Goal: Task Accomplishment & Management: Manage account settings

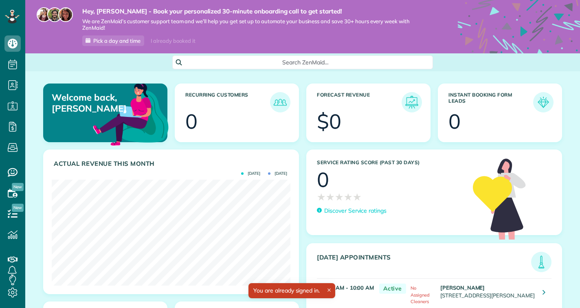
scroll to position [106, 239]
click at [12, 292] on use at bounding box center [12, 293] width 9 height 10
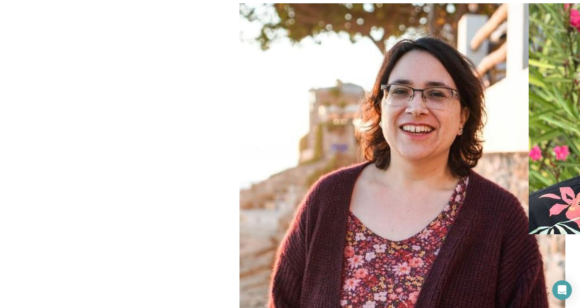
scroll to position [54, 0]
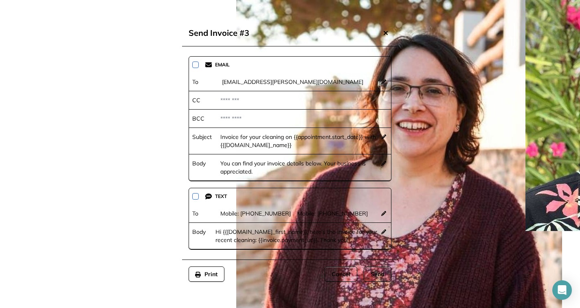
click at [386, 277] on div "Send" at bounding box center [378, 273] width 28 height 15
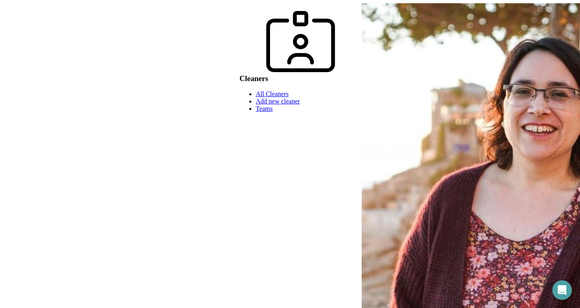
click at [256, 97] on link "All Cleaners" at bounding box center [272, 93] width 33 height 7
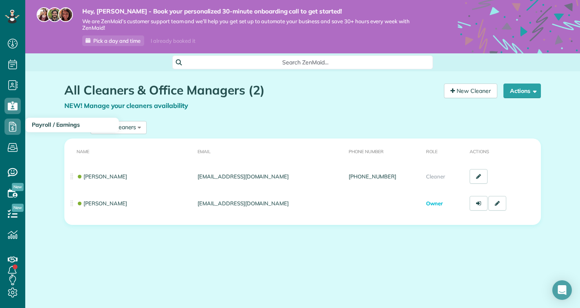
scroll to position [4, 4]
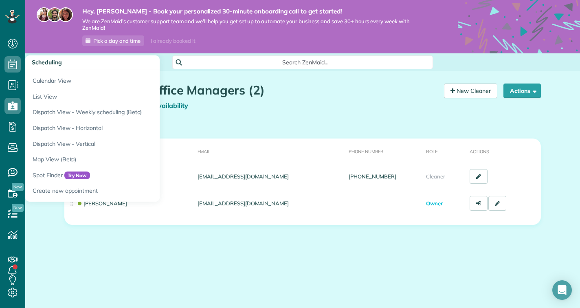
click at [16, 67] on icon at bounding box center [12, 64] width 16 height 16
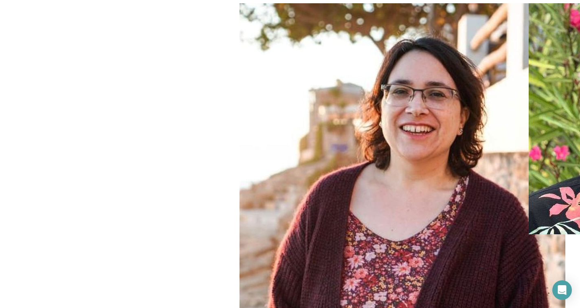
scroll to position [148, 0]
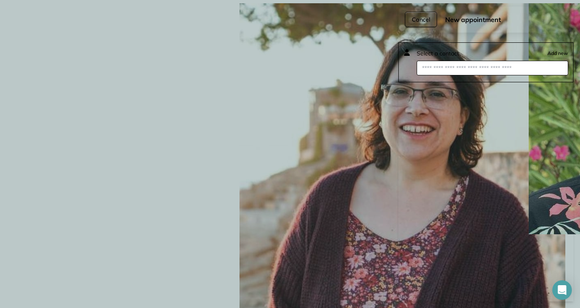
click at [459, 68] on input "text" at bounding box center [493, 68] width 152 height 15
type input "*****"
click at [460, 84] on span "Chris Vassiliou" at bounding box center [472, 83] width 93 height 7
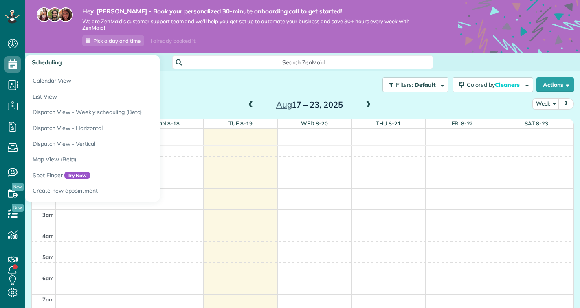
scroll to position [148, 0]
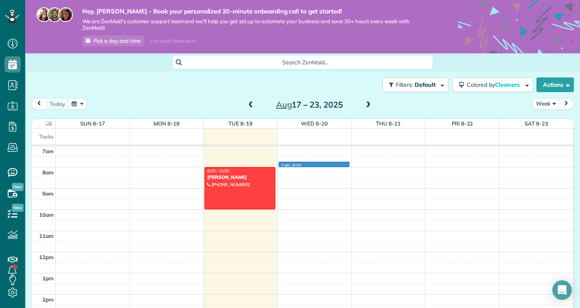
click at [297, 165] on div "12am 1am 2am 3am 4am 5am 6am 7am 8am 9am 10am 11am 12pm 1pm 2pm 3pm 4pm 5pm 6pm…" at bounding box center [302, 252] width 541 height 508
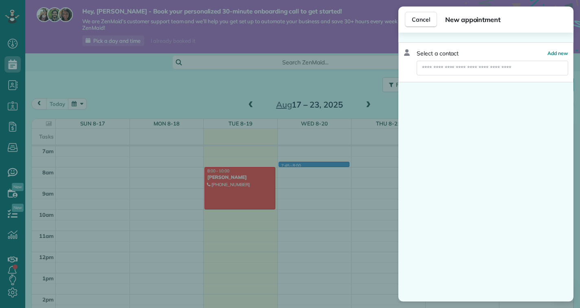
click at [469, 60] on div "Select a contact Add new" at bounding box center [485, 62] width 175 height 40
click at [469, 76] on div "Select a contact Add new" at bounding box center [485, 62] width 175 height 40
click at [470, 66] on input "text" at bounding box center [493, 68] width 152 height 15
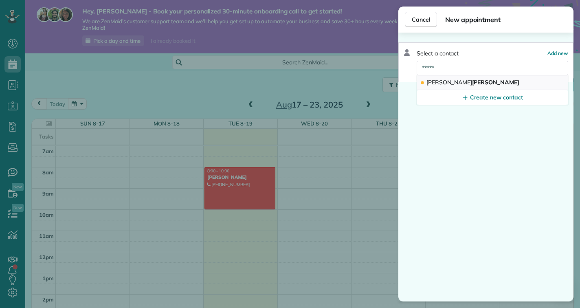
type input "*****"
click at [457, 81] on span "Chris Vassiliou" at bounding box center [472, 82] width 93 height 7
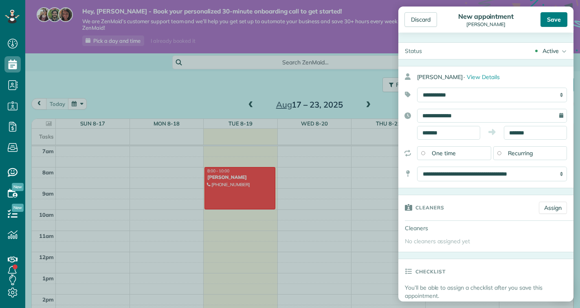
click at [553, 21] on div "Save" at bounding box center [554, 19] width 27 height 15
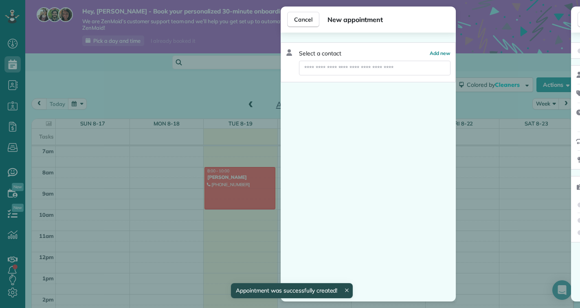
scroll to position [148, 0]
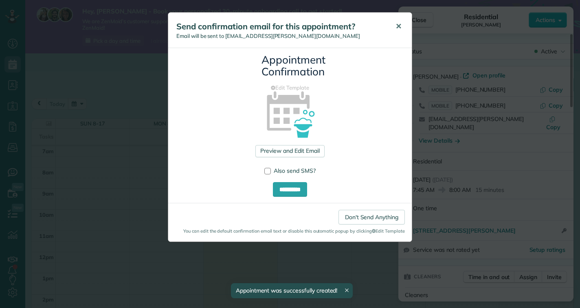
click at [401, 27] on span "✕" at bounding box center [399, 26] width 6 height 9
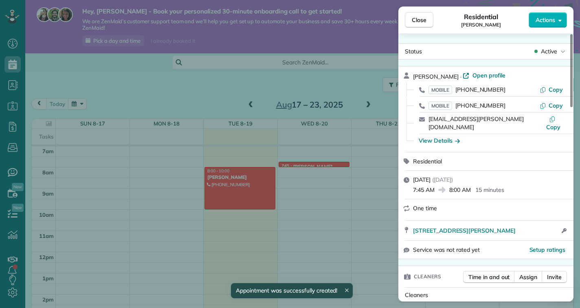
click at [321, 163] on div "Close Residential Chris Vassiliou Actions Status Active Chris Vassiliou · Open …" at bounding box center [290, 154] width 580 height 308
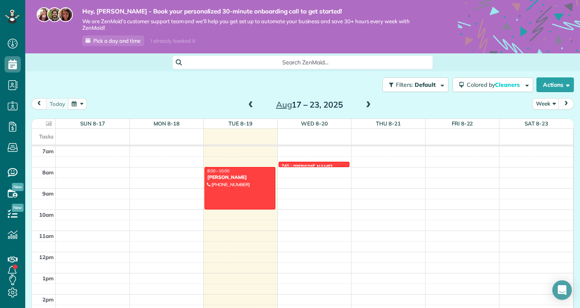
click at [321, 163] on div at bounding box center [314, 164] width 70 height 3
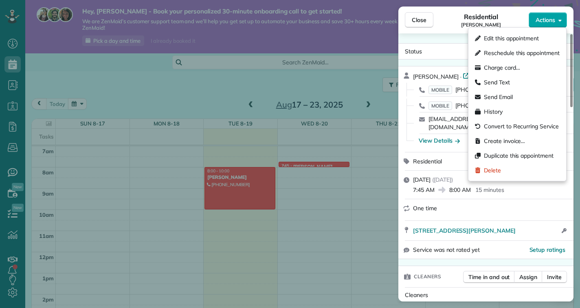
click at [542, 25] on button "Actions" at bounding box center [548, 19] width 38 height 15
click at [514, 138] on span "Create invoice…" at bounding box center [504, 141] width 41 height 8
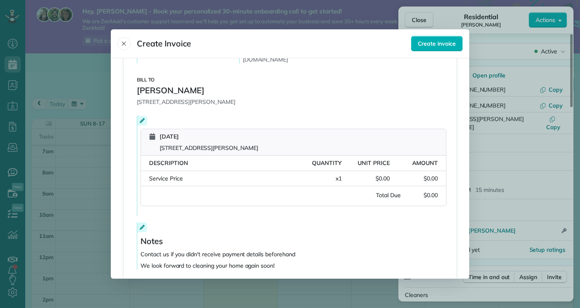
scroll to position [133, 0]
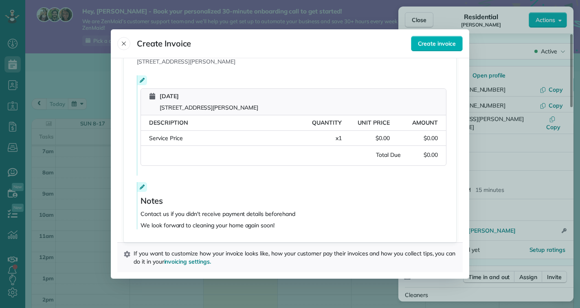
click at [389, 143] on div "Service Price Quantity: x 1 Unit Price: $0.00 Amount: $0.00" at bounding box center [293, 138] width 305 height 15
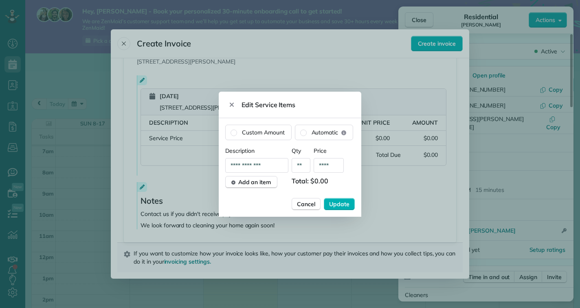
click at [325, 165] on input "****" at bounding box center [329, 165] width 30 height 15
type input "****"
click at [339, 201] on span "Update" at bounding box center [339, 204] width 20 height 8
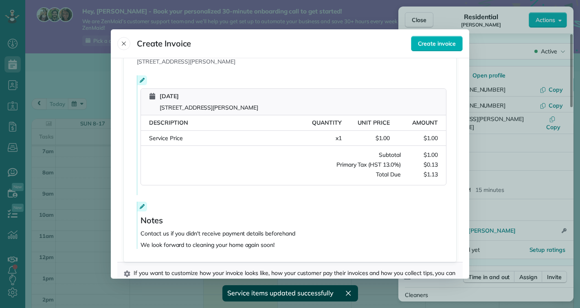
scroll to position [153, 0]
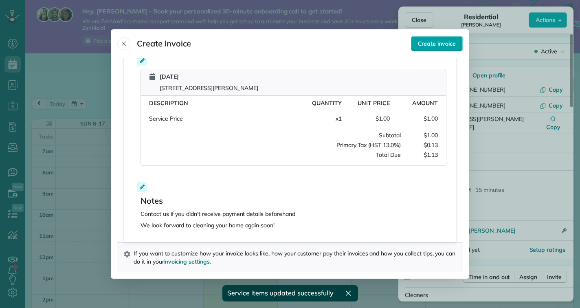
click at [443, 41] on span "Create invoice" at bounding box center [437, 44] width 38 height 8
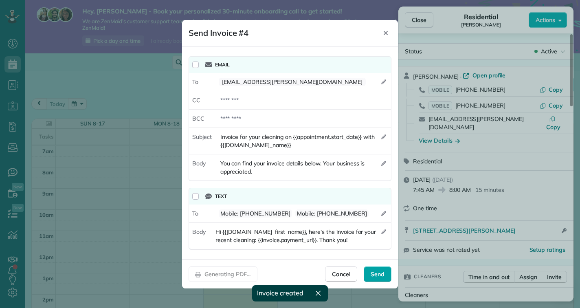
click at [374, 275] on span "Send" at bounding box center [378, 274] width 14 height 8
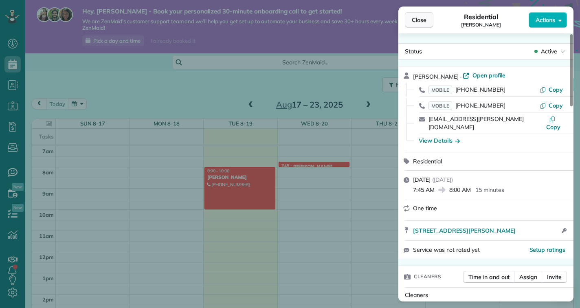
click at [433, 17] on button "Close" at bounding box center [419, 19] width 29 height 15
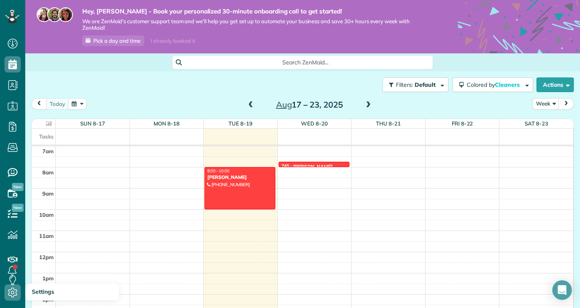
click at [15, 294] on icon at bounding box center [12, 292] width 16 height 16
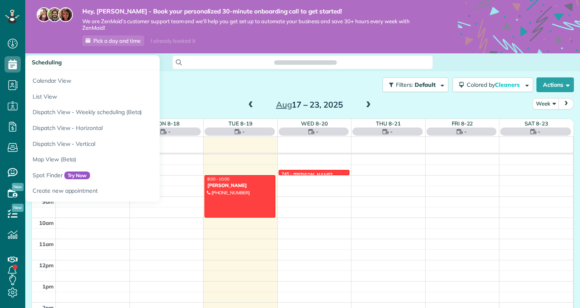
scroll to position [4, 4]
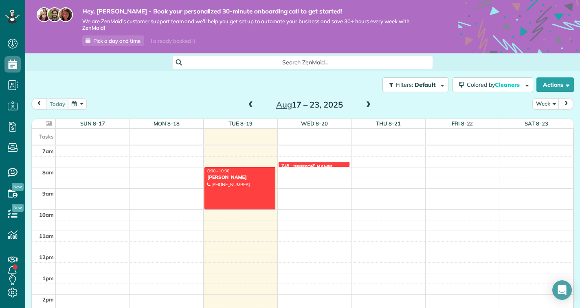
click at [323, 163] on div at bounding box center [314, 164] width 70 height 3
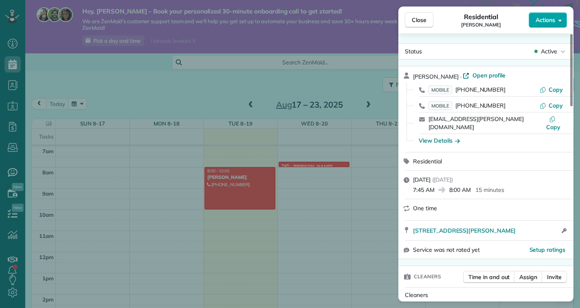
click at [540, 22] on span "Actions" at bounding box center [546, 20] width 20 height 8
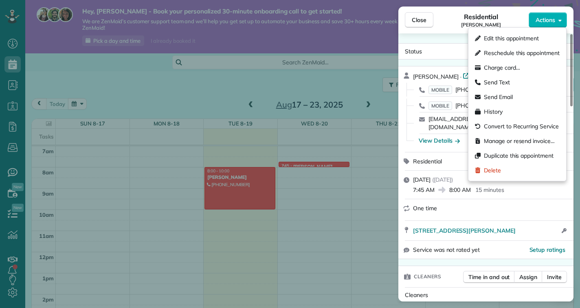
click at [531, 204] on div "One time" at bounding box center [491, 208] width 156 height 8
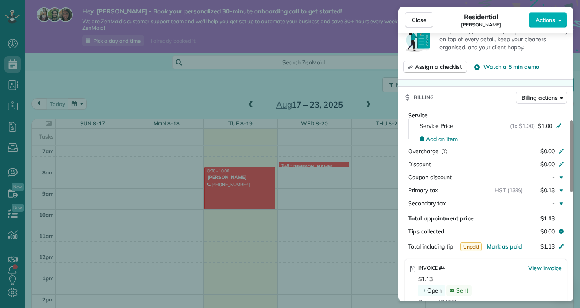
scroll to position [303, 0]
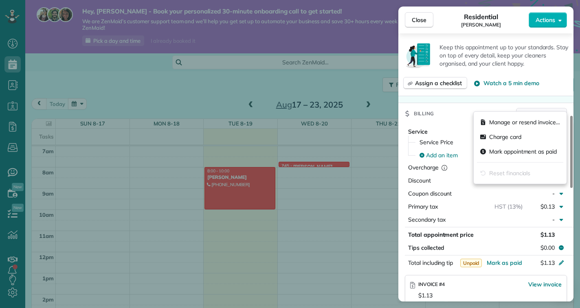
click at [539, 110] on span "Billing actions" at bounding box center [539, 114] width 36 height 8
click at [504, 103] on div "Billing Billing actions" at bounding box center [485, 113] width 175 height 21
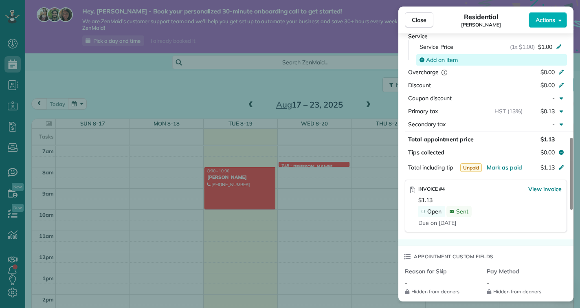
scroll to position [403, 0]
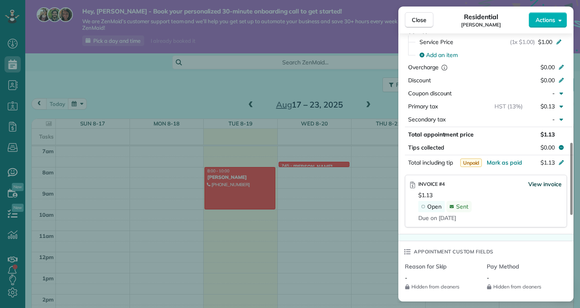
click at [542, 180] on span "View invoice" at bounding box center [544, 184] width 33 height 8
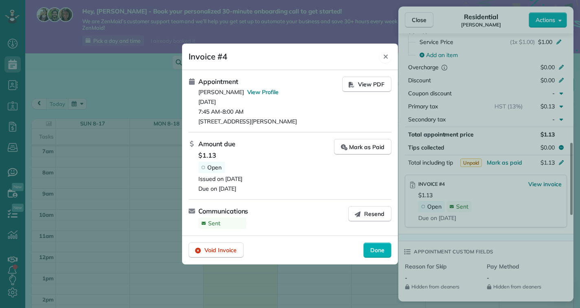
click at [384, 56] on icon "Close" at bounding box center [385, 56] width 7 height 7
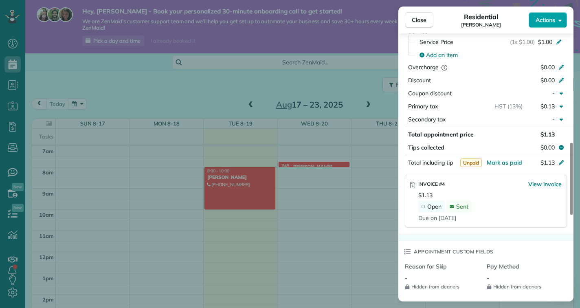
click at [536, 19] on span "Actions" at bounding box center [546, 20] width 20 height 8
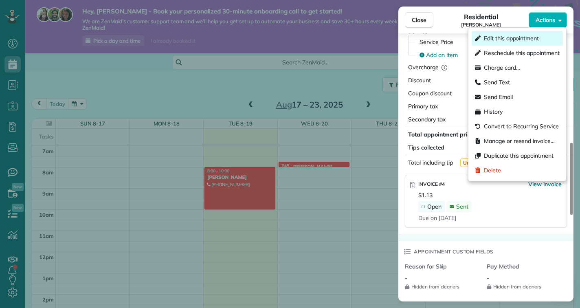
click at [529, 37] on span "Edit this appointment" at bounding box center [511, 38] width 55 height 8
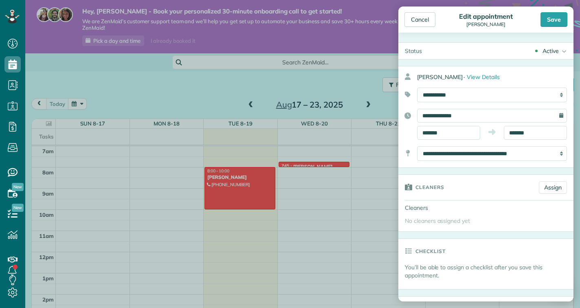
click at [549, 47] on div "Active" at bounding box center [551, 51] width 16 height 8
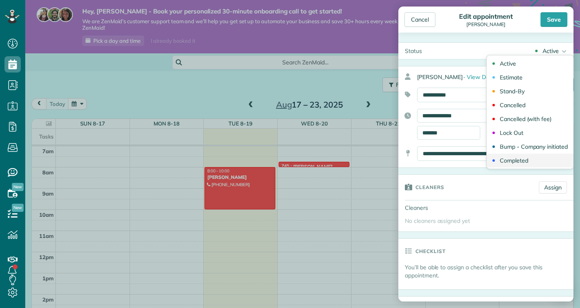
click at [521, 162] on div "Completed" at bounding box center [514, 161] width 29 height 6
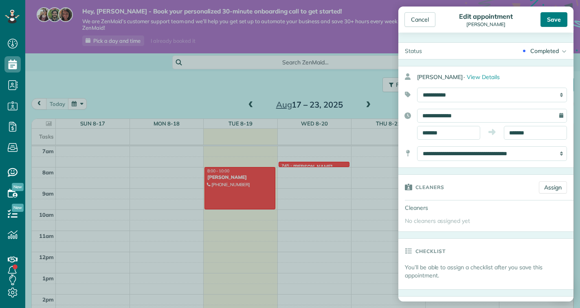
click at [556, 18] on div "Save" at bounding box center [554, 19] width 27 height 15
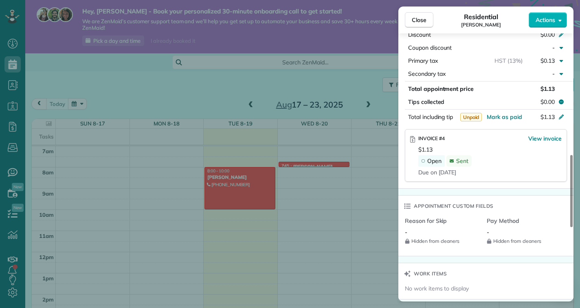
scroll to position [453, 0]
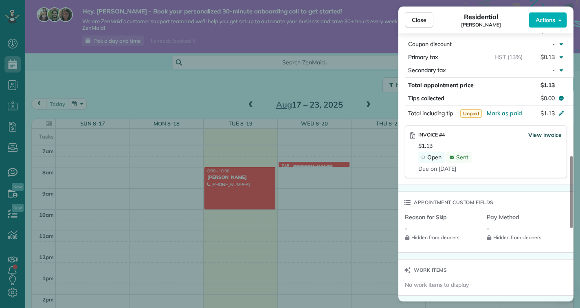
click at [543, 131] on span "View invoice" at bounding box center [544, 135] width 33 height 8
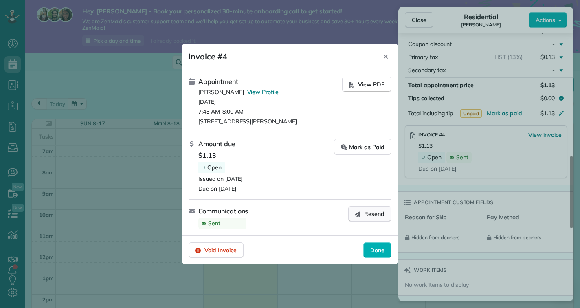
click at [385, 219] on button "Resend" at bounding box center [369, 213] width 43 height 15
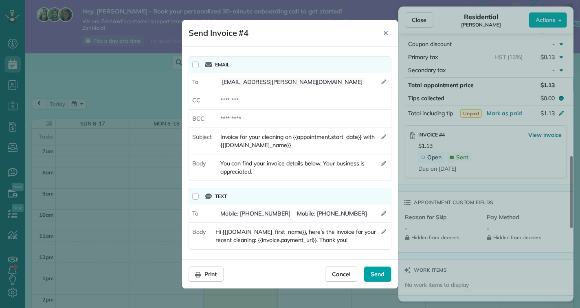
click at [384, 275] on span "Send" at bounding box center [378, 274] width 14 height 8
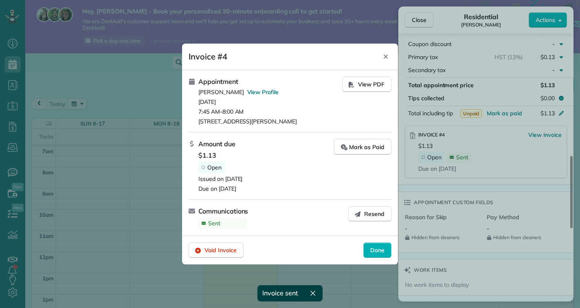
click at [386, 258] on footer "Void Invoice Done" at bounding box center [290, 249] width 216 height 29
click at [385, 247] on div "Done" at bounding box center [377, 249] width 28 height 15
